Goal: Download file/media

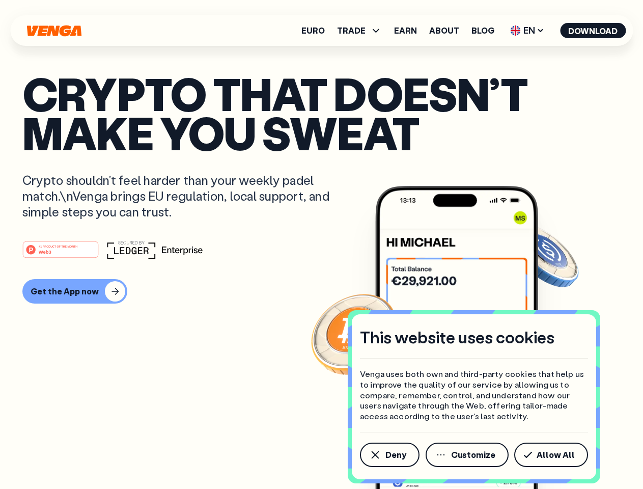
click at [321, 245] on div "#1 PRODUCT OF THE MONTH Web3" at bounding box center [321, 249] width 599 height 18
click at [389, 455] on span "Deny" at bounding box center [396, 455] width 21 height 8
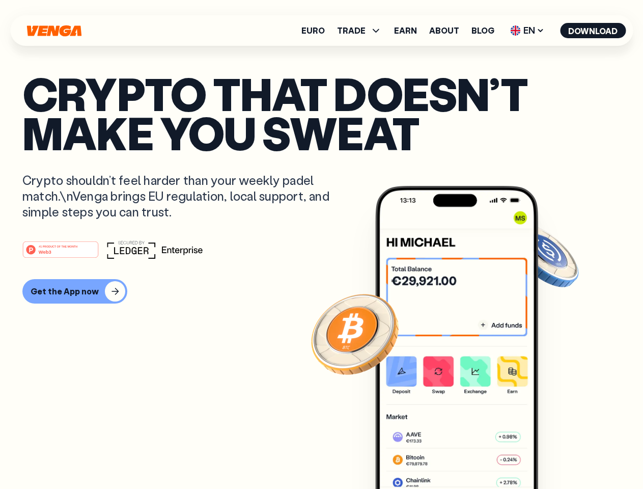
click at [468, 455] on img at bounding box center [456, 356] width 163 height 341
click at [553, 455] on article "Crypto that doesn’t make you sweat Crypto shouldn’t feel harder than your weekl…" at bounding box center [321, 265] width 599 height 382
click at [363, 31] on span "TRADE" at bounding box center [351, 30] width 29 height 8
click at [528, 31] on span "EN" at bounding box center [527, 30] width 41 height 16
click at [593, 31] on button "Download" at bounding box center [593, 30] width 66 height 15
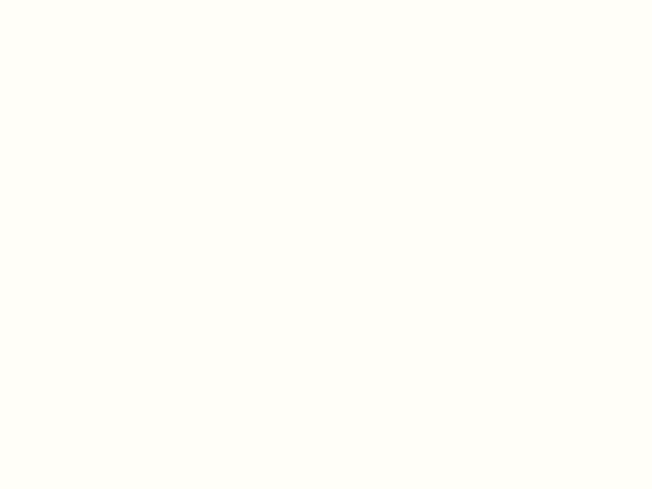
click at [73, 0] on html "This website uses cookies Venga uses both own and third-party cookies that help…" at bounding box center [326, 0] width 652 height 0
click at [62, 0] on html "This website uses cookies Venga uses both own and third-party cookies that help…" at bounding box center [326, 0] width 652 height 0
